Goal: Find specific page/section: Find specific page/section

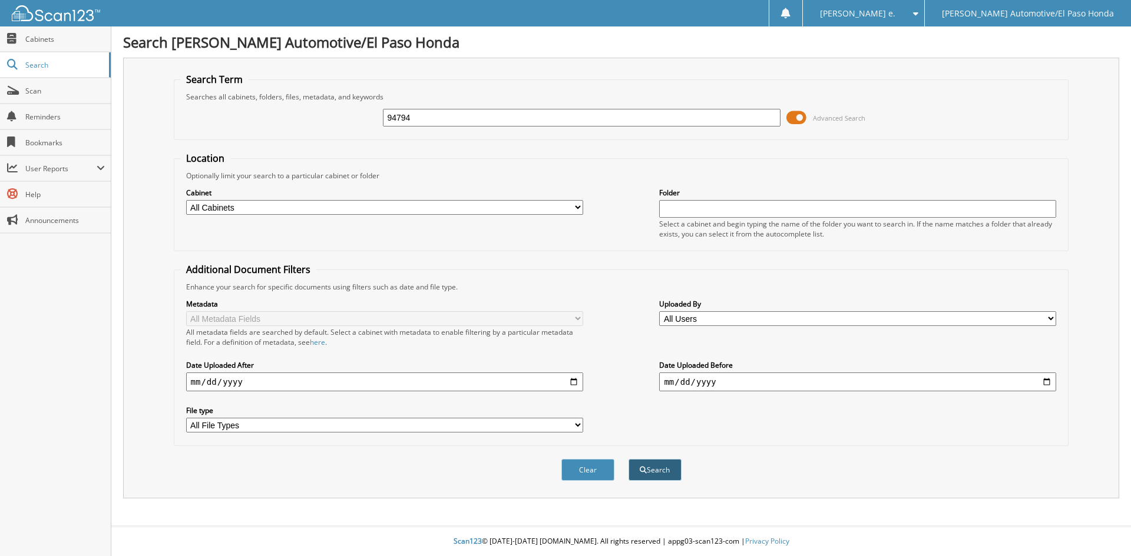
type input "94794"
click at [659, 473] on button "Search" at bounding box center [654, 470] width 53 height 22
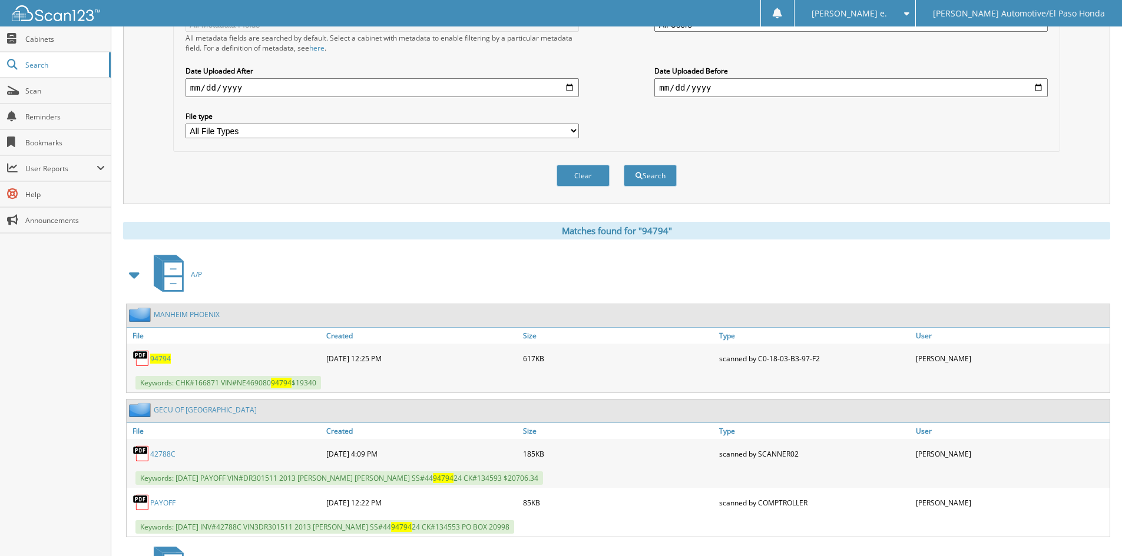
scroll to position [459, 0]
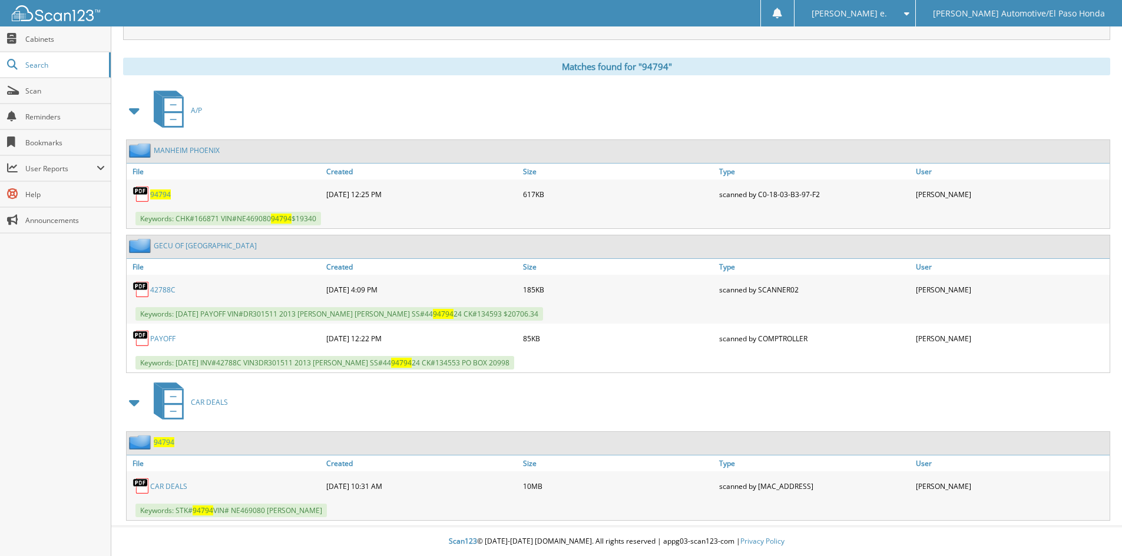
click at [168, 442] on span "94794" at bounding box center [164, 443] width 21 height 10
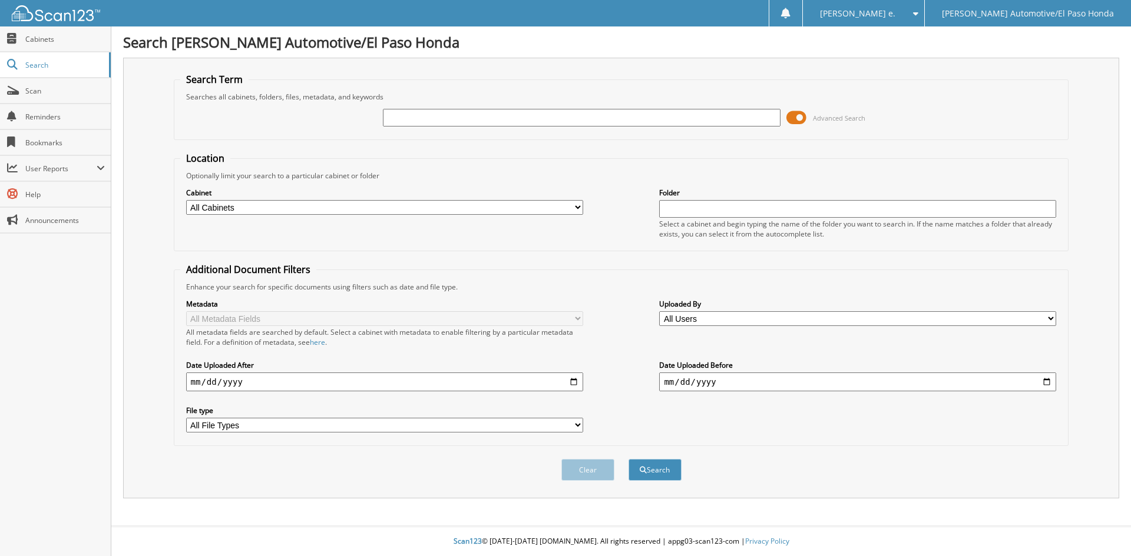
click at [412, 127] on div at bounding box center [581, 118] width 397 height 20
drag, startPoint x: 434, startPoint y: 105, endPoint x: 434, endPoint y: 119, distance: 13.5
click at [434, 115] on div "Advanced Search" at bounding box center [621, 118] width 882 height 32
click at [433, 117] on input "text" at bounding box center [581, 118] width 397 height 18
type input "94794"
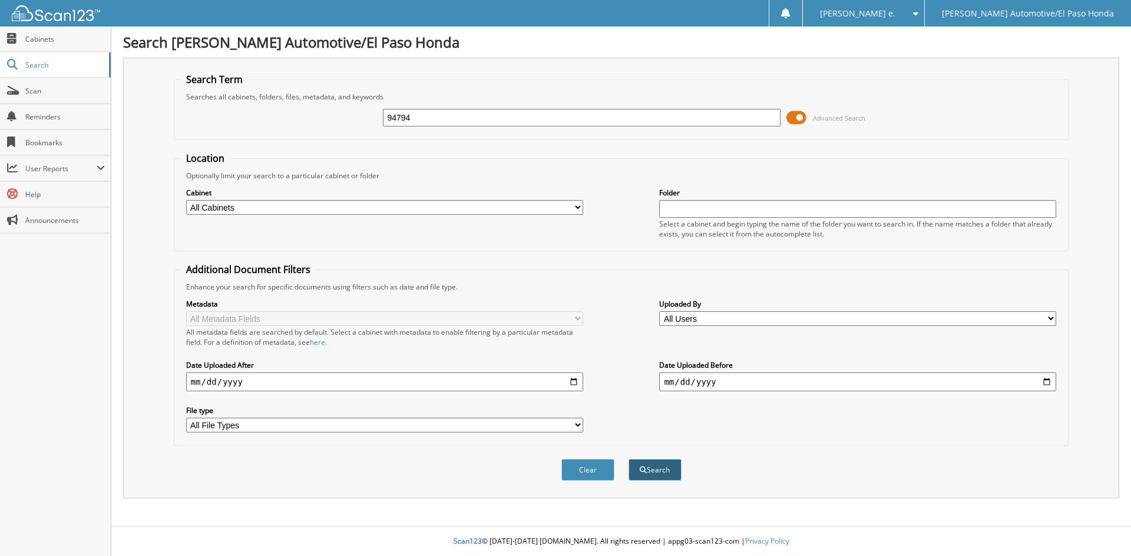
click at [662, 470] on button "Search" at bounding box center [654, 470] width 53 height 22
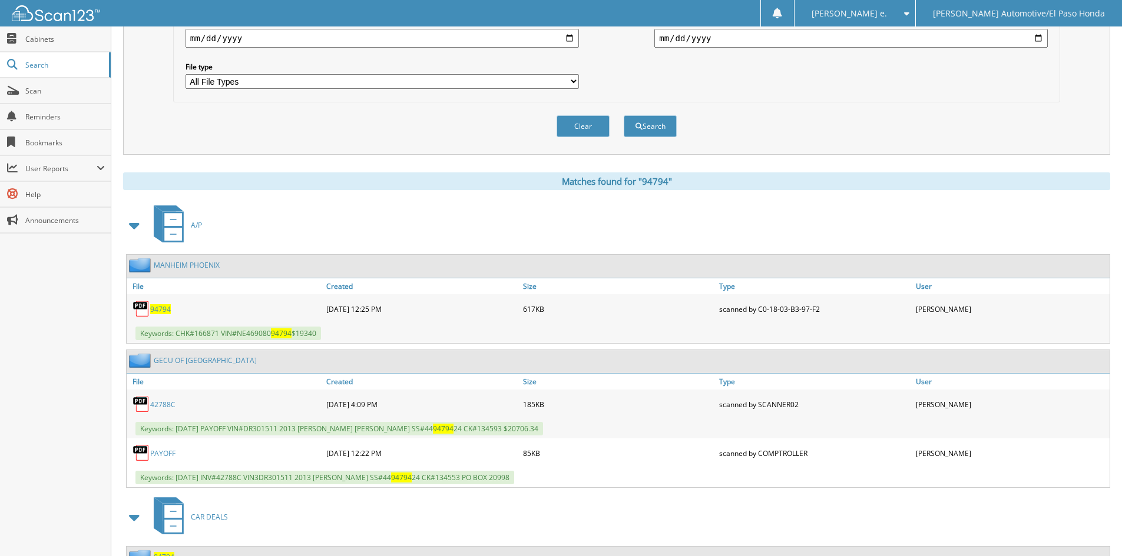
scroll to position [459, 0]
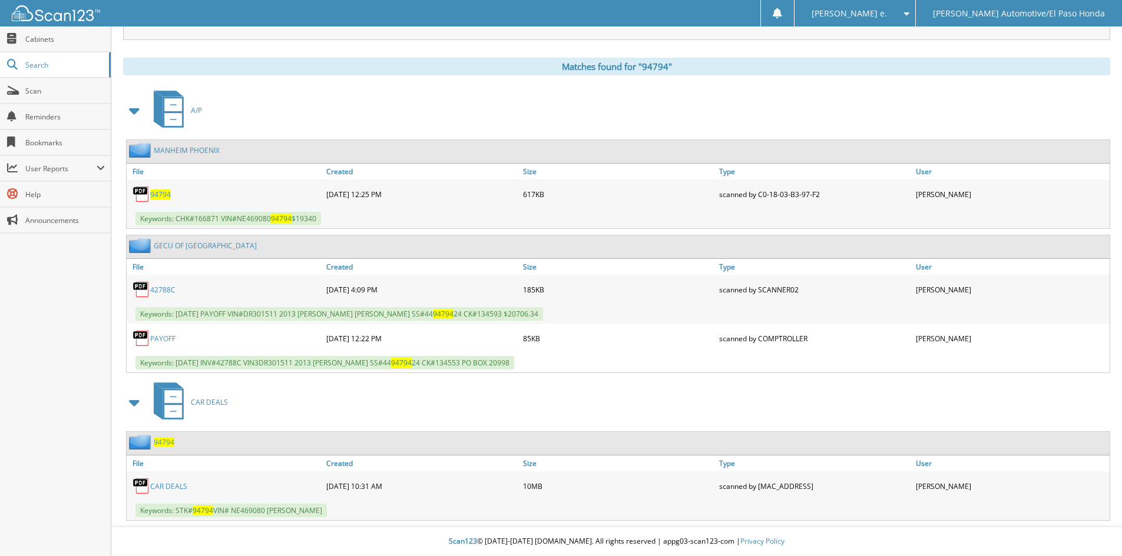
click at [164, 440] on span "94794" at bounding box center [164, 443] width 21 height 10
